Goal: Information Seeking & Learning: Learn about a topic

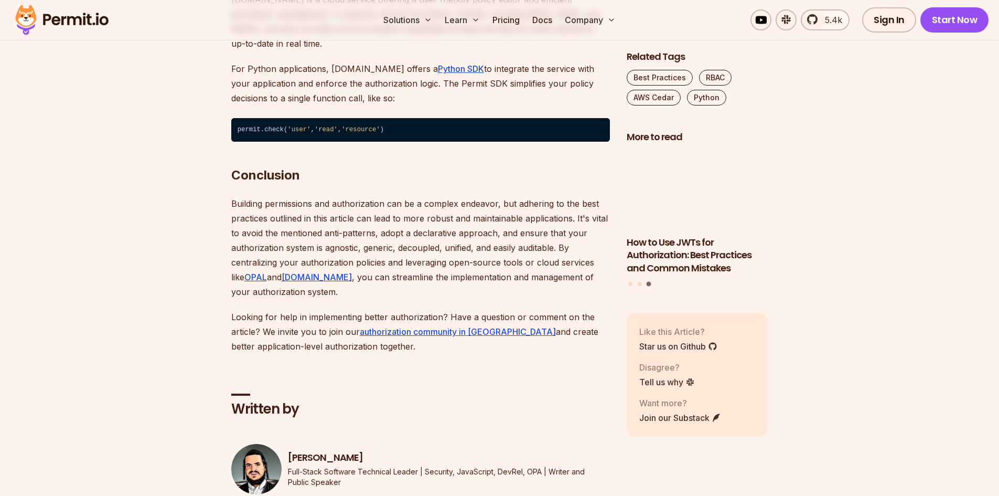
scroll to position [3673, 0]
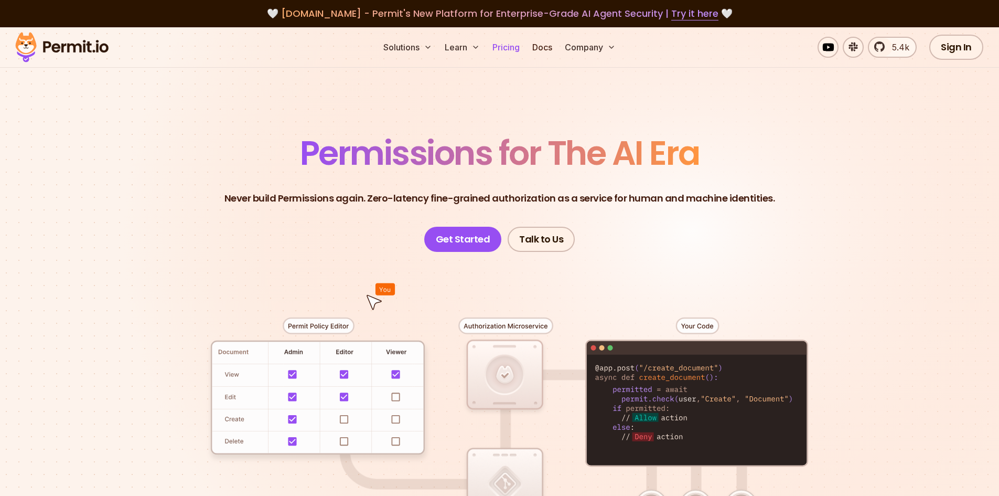
click at [506, 48] on link "Pricing" at bounding box center [506, 47] width 36 height 21
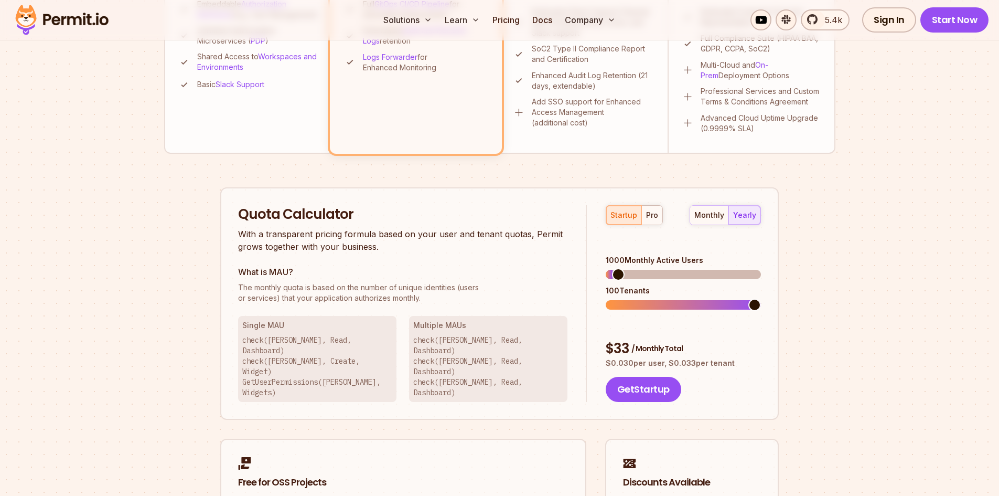
scroll to position [525, 0]
click at [606, 267] on span at bounding box center [612, 273] width 13 height 13
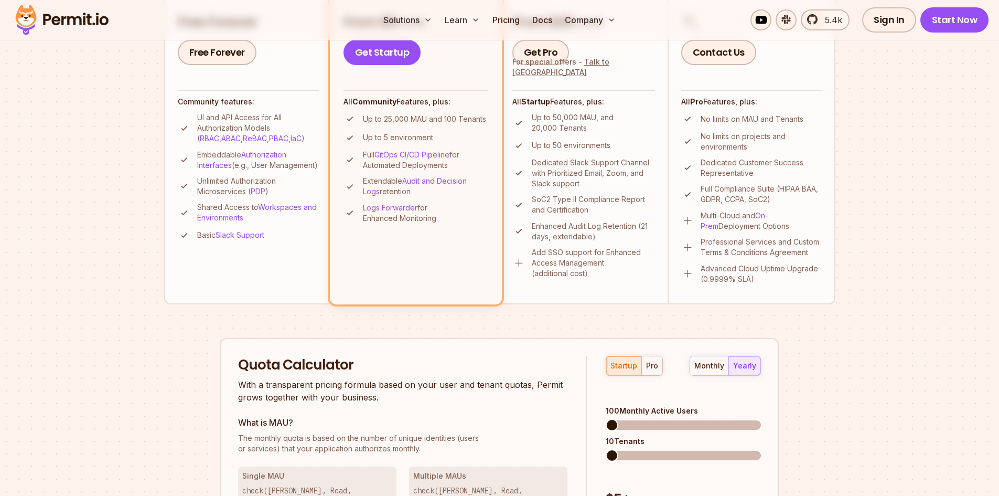
scroll to position [367, 0]
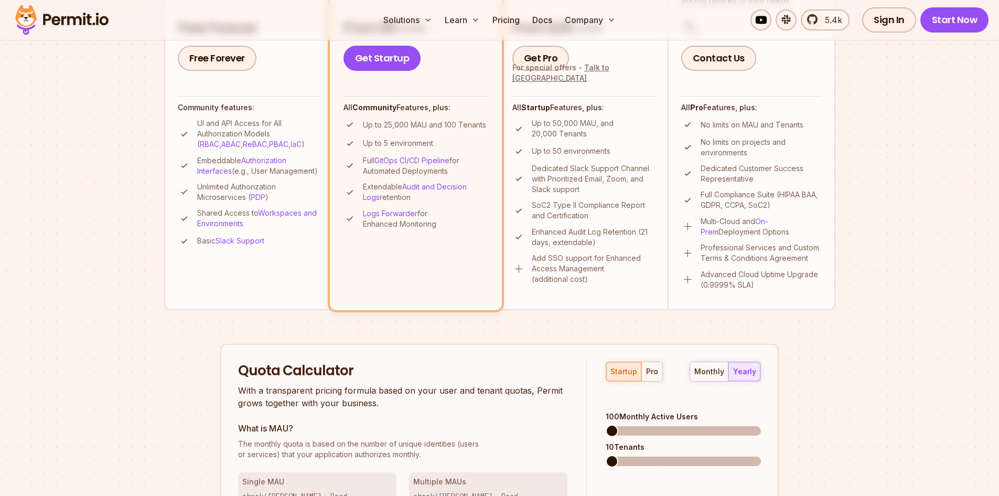
click at [254, 276] on li "Community Perfect for individuals, PoCs, or small teams - all essential feature…" at bounding box center [248, 110] width 168 height 397
